Goal: Transaction & Acquisition: Download file/media

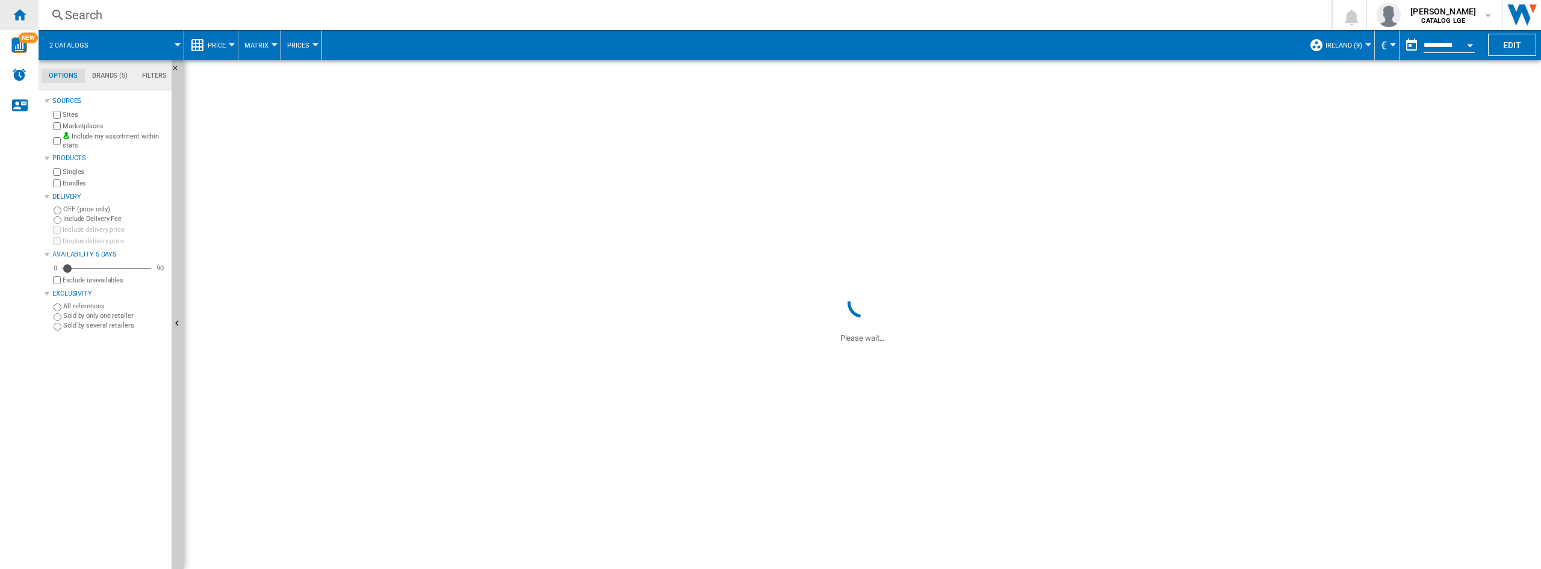
click at [31, 13] on div "Home" at bounding box center [19, 15] width 39 height 30
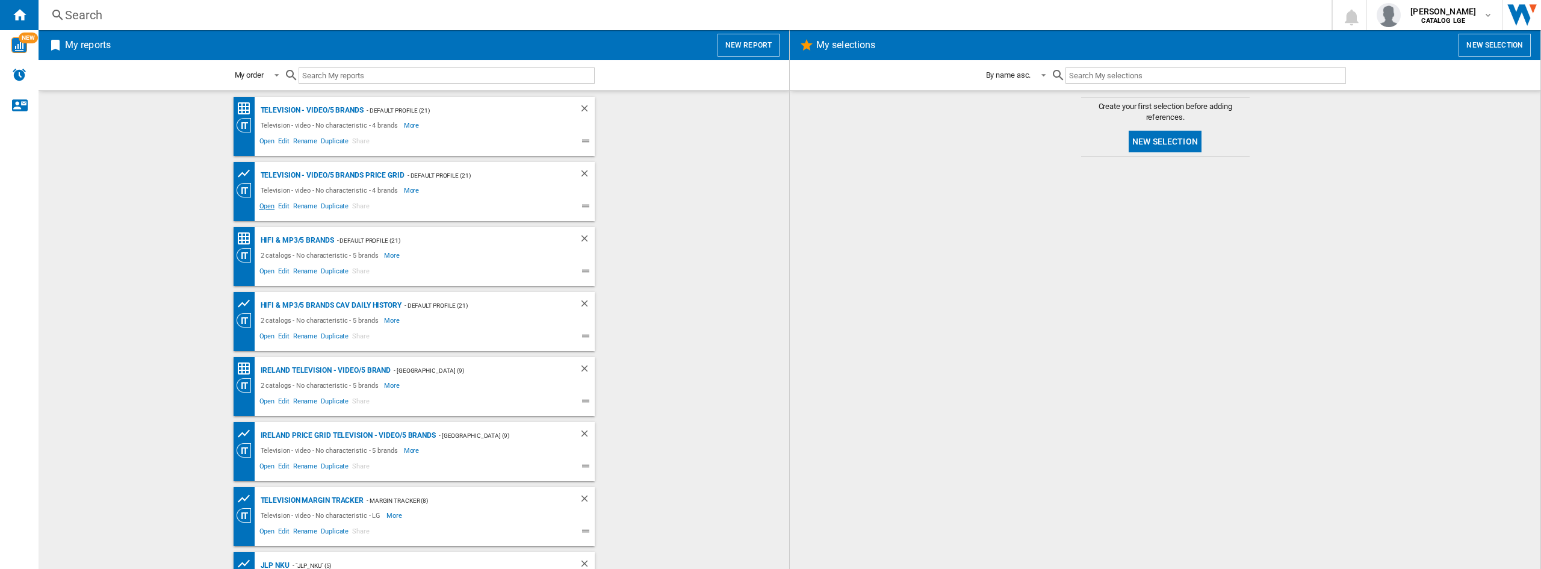
click at [258, 203] on span "Open" at bounding box center [267, 207] width 19 height 14
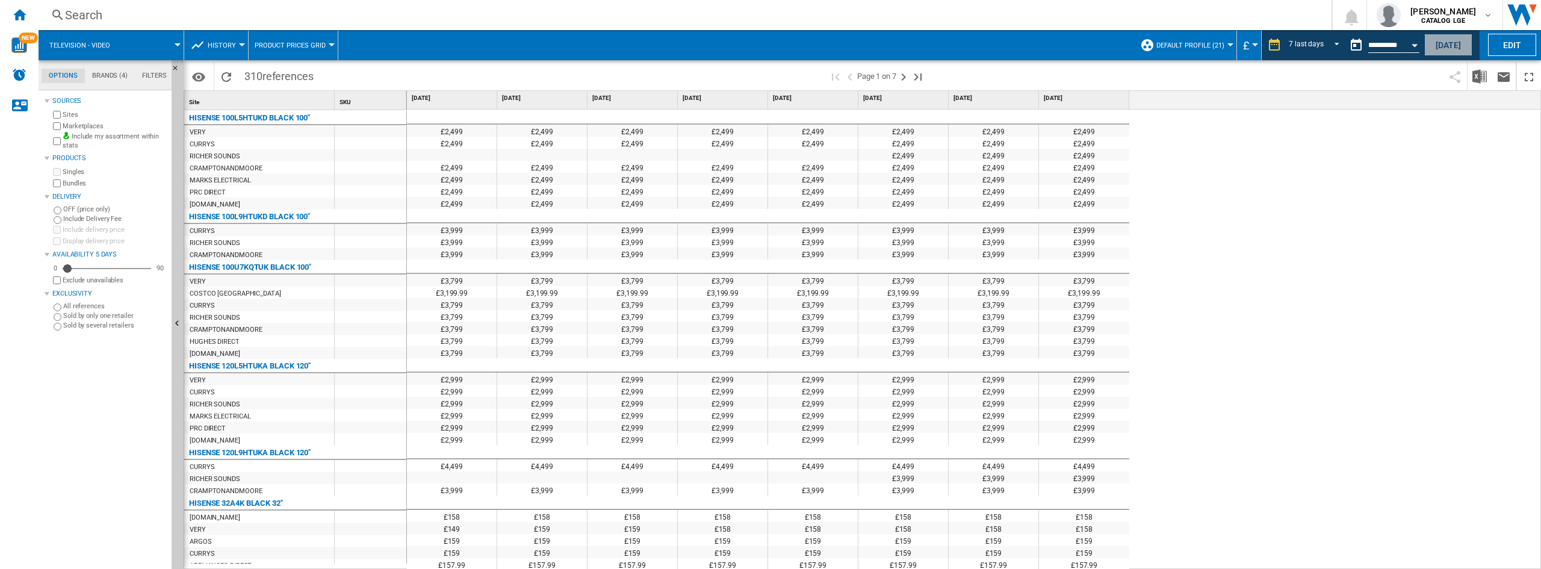
click at [1454, 45] on button "[DATE]" at bounding box center [1448, 45] width 48 height 22
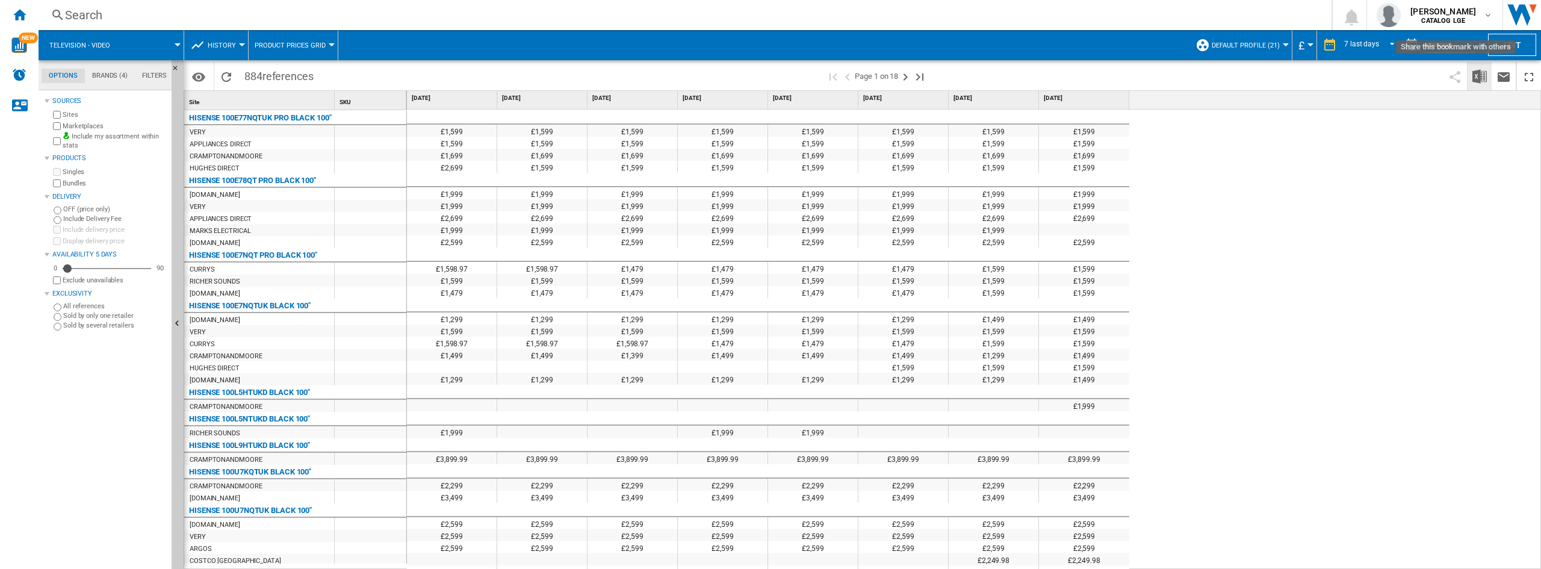
click at [1473, 73] on img "Download in Excel" at bounding box center [1480, 76] width 14 height 14
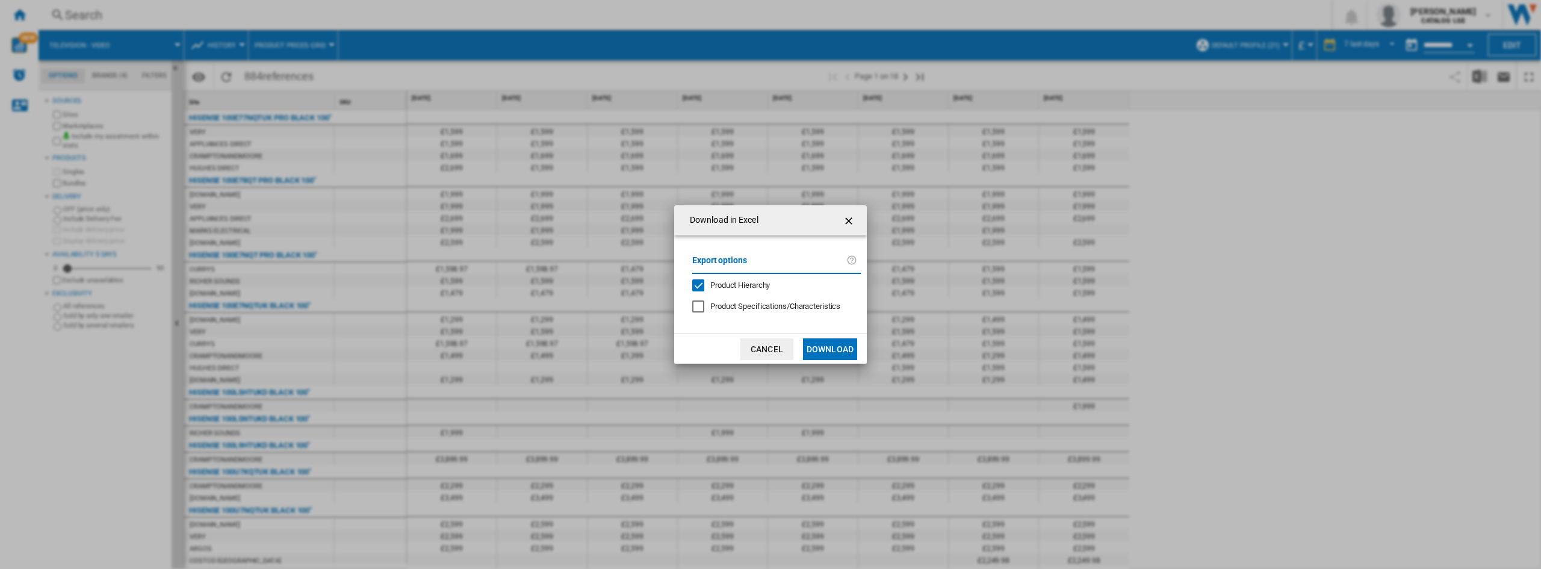
drag, startPoint x: 740, startPoint y: 287, endPoint x: 800, endPoint y: 328, distance: 72.8
click at [739, 287] on span "Product Hierarchy" at bounding box center [740, 285] width 60 height 9
click at [845, 357] on button "Download" at bounding box center [830, 349] width 54 height 22
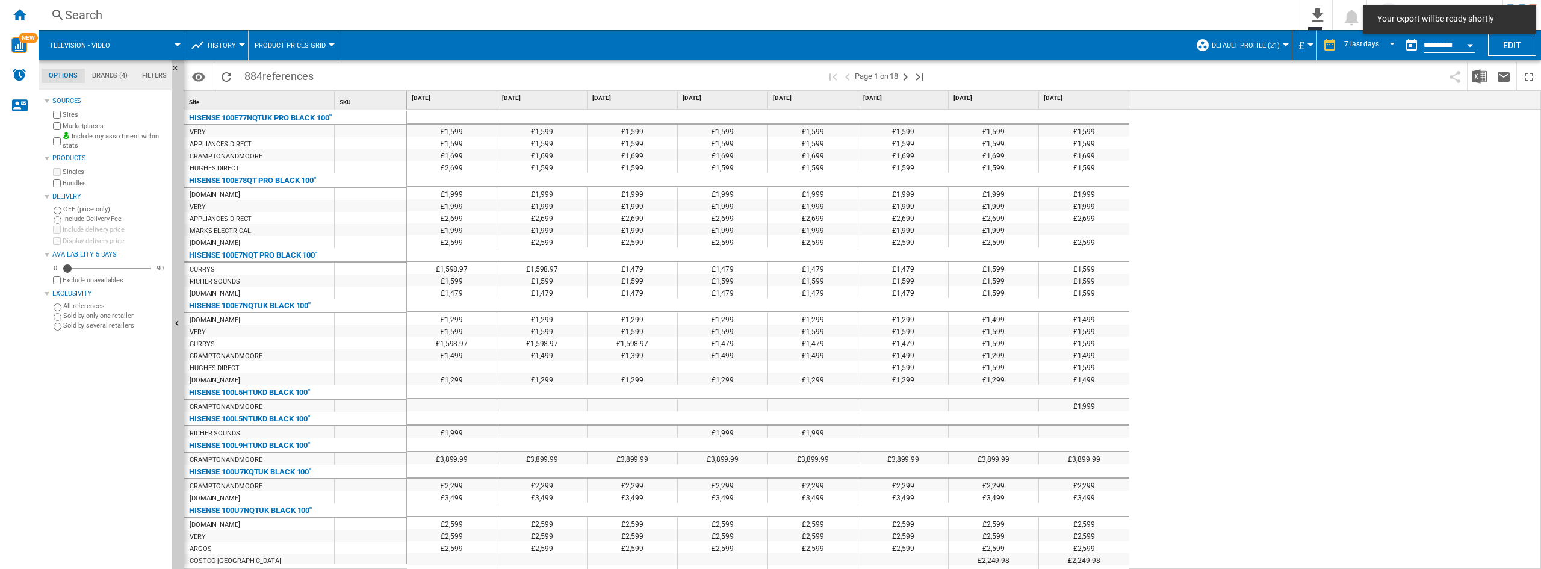
click at [1364, 231] on div "£1,599 £1,599 £1,599 £1,599 £1,599 £1,599 £1,599 £1,599 £1,599 £1,599 £1,599 £1…" at bounding box center [974, 340] width 1135 height 460
click at [1343, 358] on div "£1,599 £1,599 £1,599 £1,599 £1,599 £1,599 £1,599 £1,599 £1,599 £1,599 £1,599 £1…" at bounding box center [974, 340] width 1135 height 460
click at [1340, 358] on div "£1,599 £1,599 £1,599 £1,599 £1,599 £1,599 £1,599 £1,599 £1,599 £1,599 £1,599 £1…" at bounding box center [974, 340] width 1135 height 460
